Goal: Information Seeking & Learning: Learn about a topic

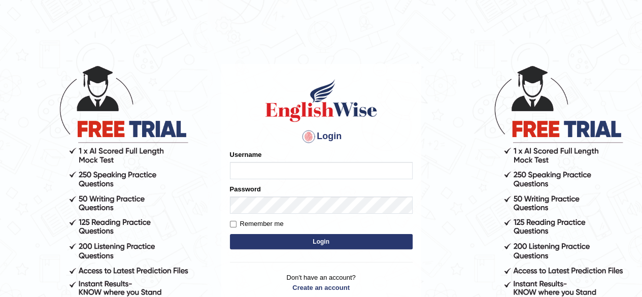
type input "Shamim"
click at [275, 240] on button "Login" at bounding box center [321, 241] width 183 height 15
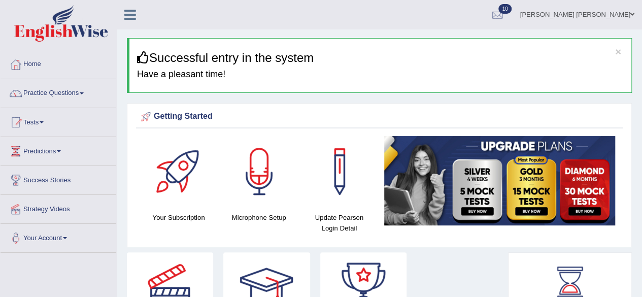
click at [86, 94] on link "Practice Questions" at bounding box center [59, 91] width 116 height 25
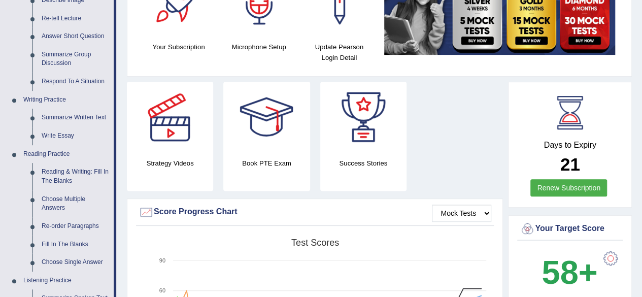
scroll to position [173, 0]
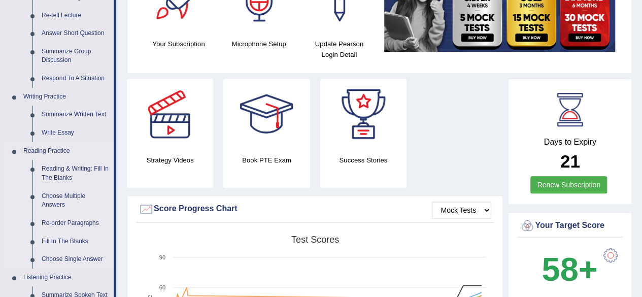
click at [68, 243] on link "Fill In The Blanks" at bounding box center [75, 241] width 77 height 18
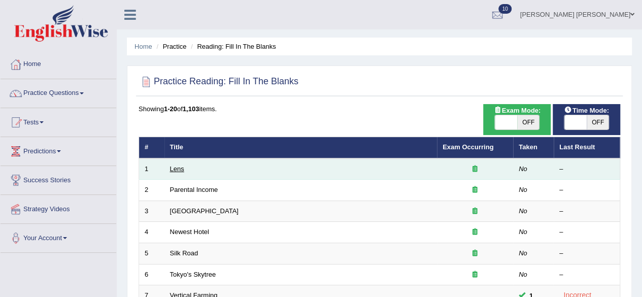
click at [178, 168] on link "Lens" at bounding box center [177, 169] width 14 height 8
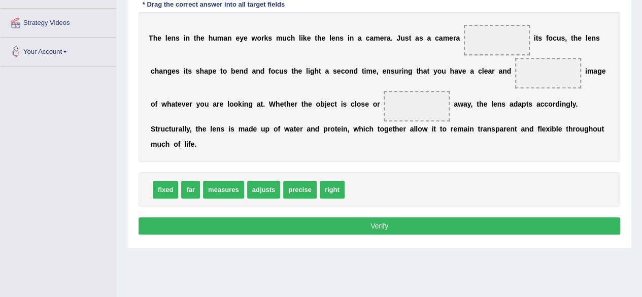
scroll to position [188, 0]
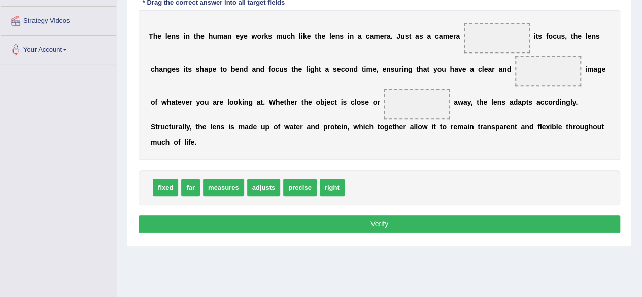
click at [332, 183] on span "right" at bounding box center [332, 188] width 25 height 18
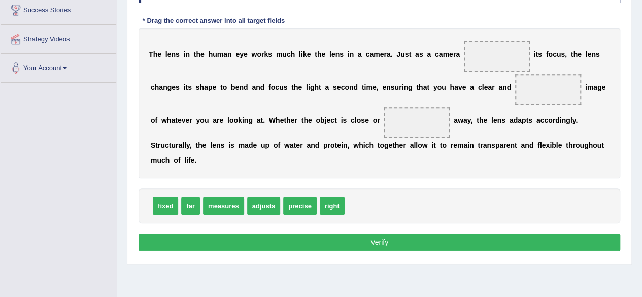
scroll to position [123, 0]
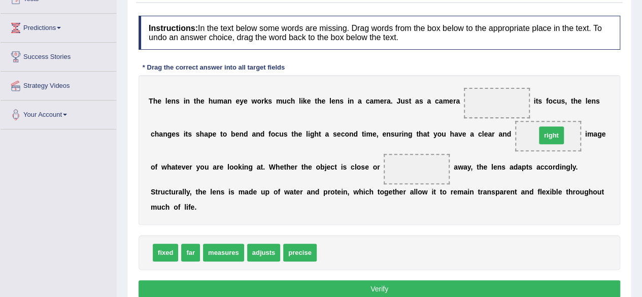
drag, startPoint x: 327, startPoint y: 252, endPoint x: 546, endPoint y: 134, distance: 248.8
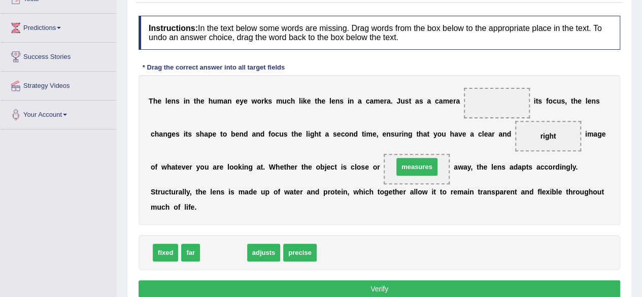
drag, startPoint x: 225, startPoint y: 252, endPoint x: 418, endPoint y: 166, distance: 211.6
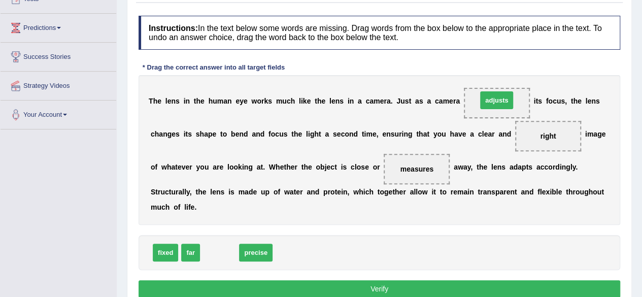
drag, startPoint x: 215, startPoint y: 252, endPoint x: 492, endPoint y: 100, distance: 315.8
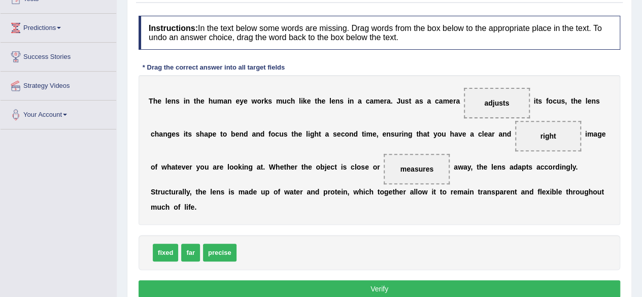
click at [403, 291] on button "Verify" at bounding box center [378, 288] width 481 height 17
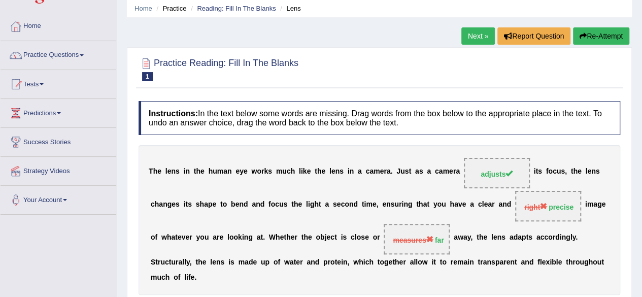
scroll to position [36, 0]
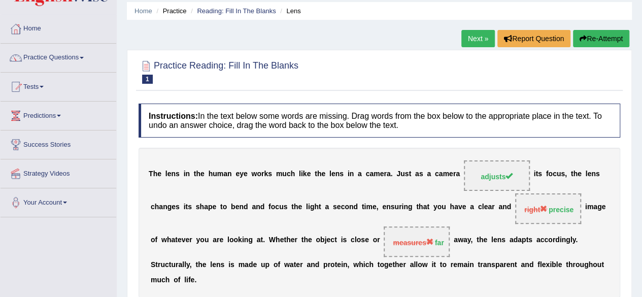
click at [476, 37] on link "Next »" at bounding box center [477, 38] width 33 height 17
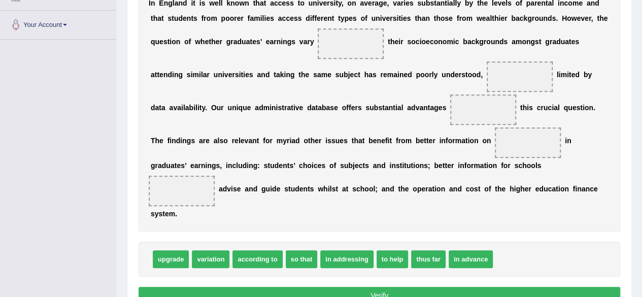
scroll to position [216, 0]
